Goal: Browse casually: Explore the website without a specific task or goal

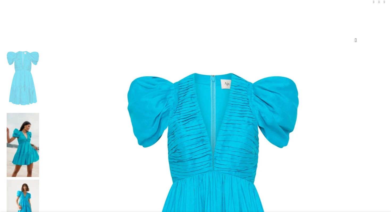
scroll to position [54, 0]
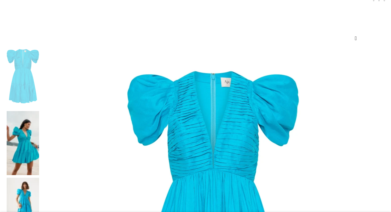
click at [39, 111] on img at bounding box center [23, 143] width 32 height 64
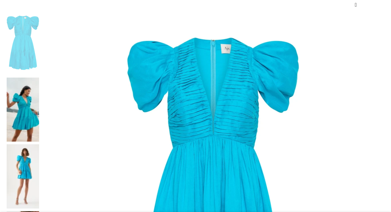
scroll to position [89, 0]
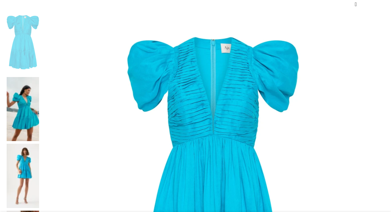
click at [39, 144] on img at bounding box center [23, 176] width 32 height 64
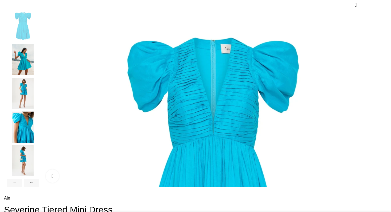
click at [39, 124] on img "4 / 6" at bounding box center [23, 127] width 32 height 31
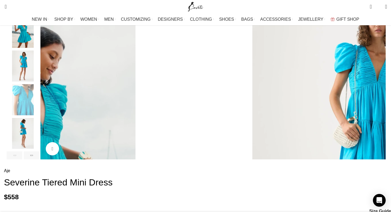
scroll to position [116, 0]
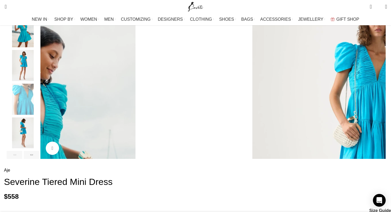
click at [39, 132] on img "5 / 6" at bounding box center [23, 132] width 32 height 31
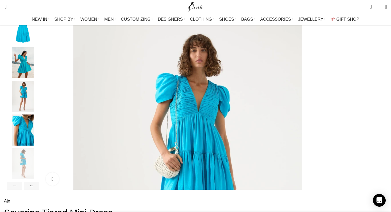
scroll to position [87, 0]
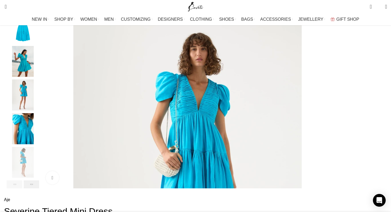
click at [39, 188] on div "Next slide" at bounding box center [32, 184] width 16 height 8
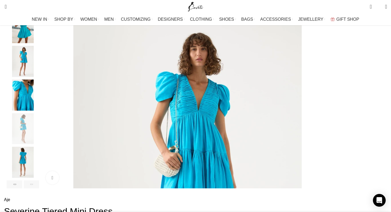
click at [39, 188] on div "Next slide" at bounding box center [32, 184] width 16 height 8
click at [39, 172] on img "6 / 6" at bounding box center [23, 162] width 32 height 31
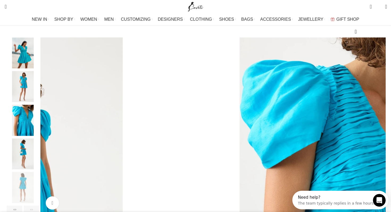
scroll to position [61, 0]
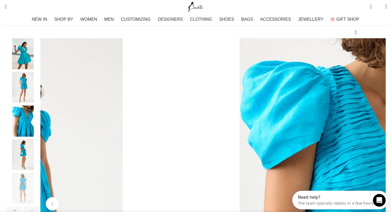
click at [39, 169] on img "5 / 6" at bounding box center [23, 154] width 32 height 31
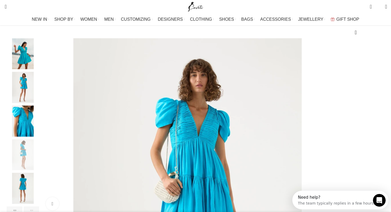
click at [39, 133] on img "4 / 6" at bounding box center [23, 121] width 32 height 31
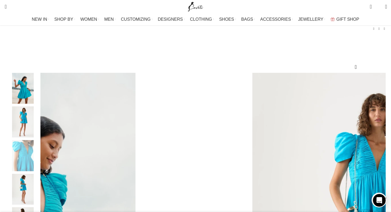
scroll to position [26, 0]
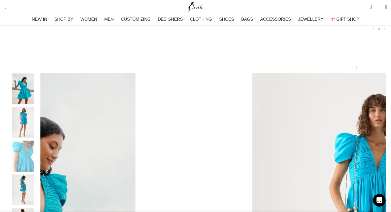
click at [39, 103] on img "2 / 6" at bounding box center [23, 88] width 32 height 31
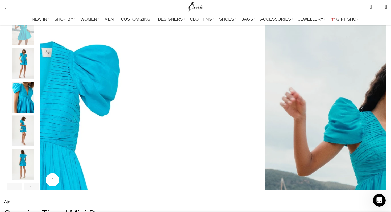
scroll to position [0, 168]
click at [39, 72] on img "3 / 6" at bounding box center [23, 63] width 32 height 31
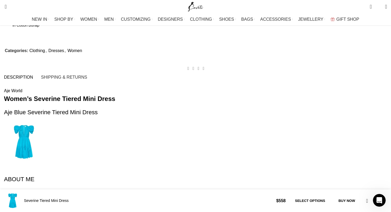
scroll to position [514, 0]
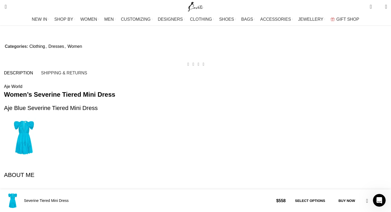
click at [88, 171] on div "ABOUT ME" at bounding box center [195, 175] width 383 height 8
